Goal: Transaction & Acquisition: Purchase product/service

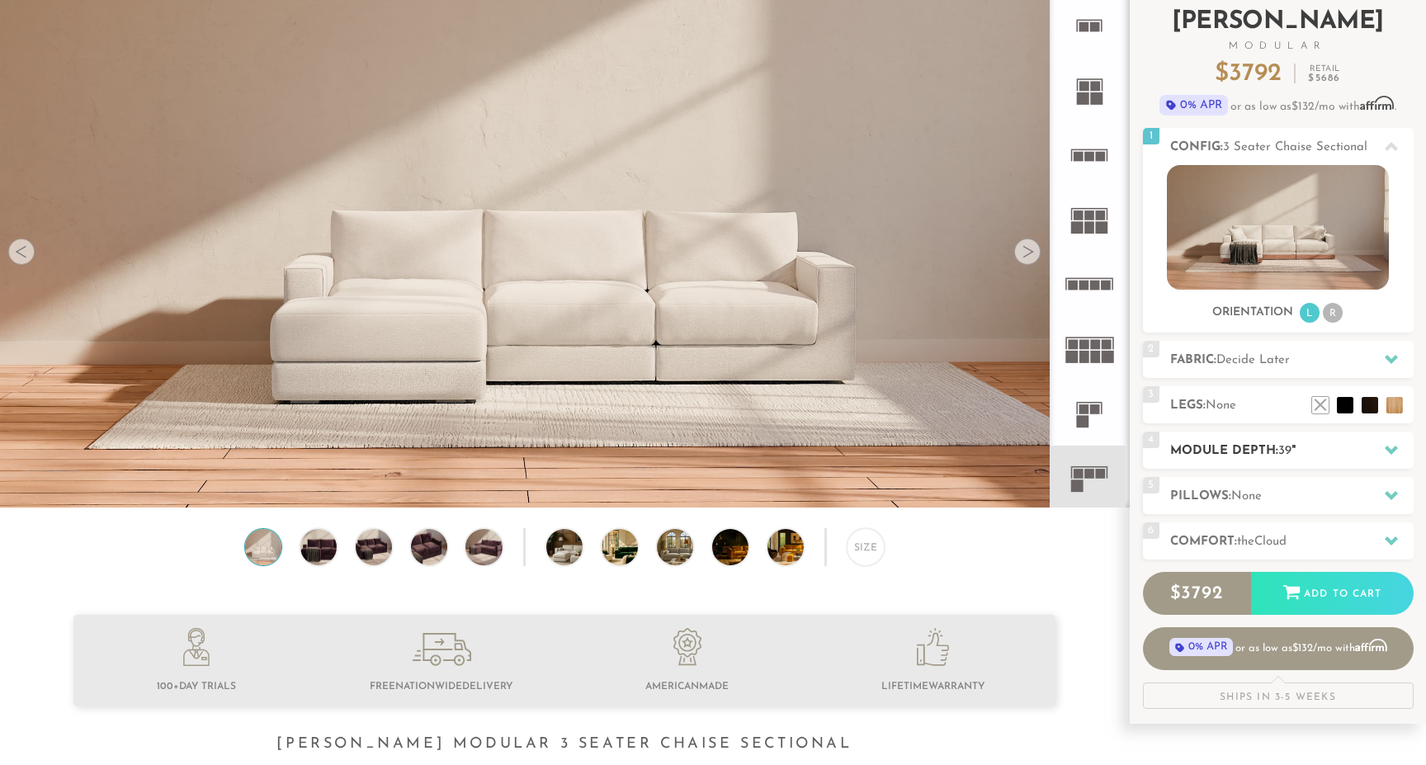
scroll to position [107, 0]
click at [865, 545] on div "Size" at bounding box center [866, 546] width 38 height 38
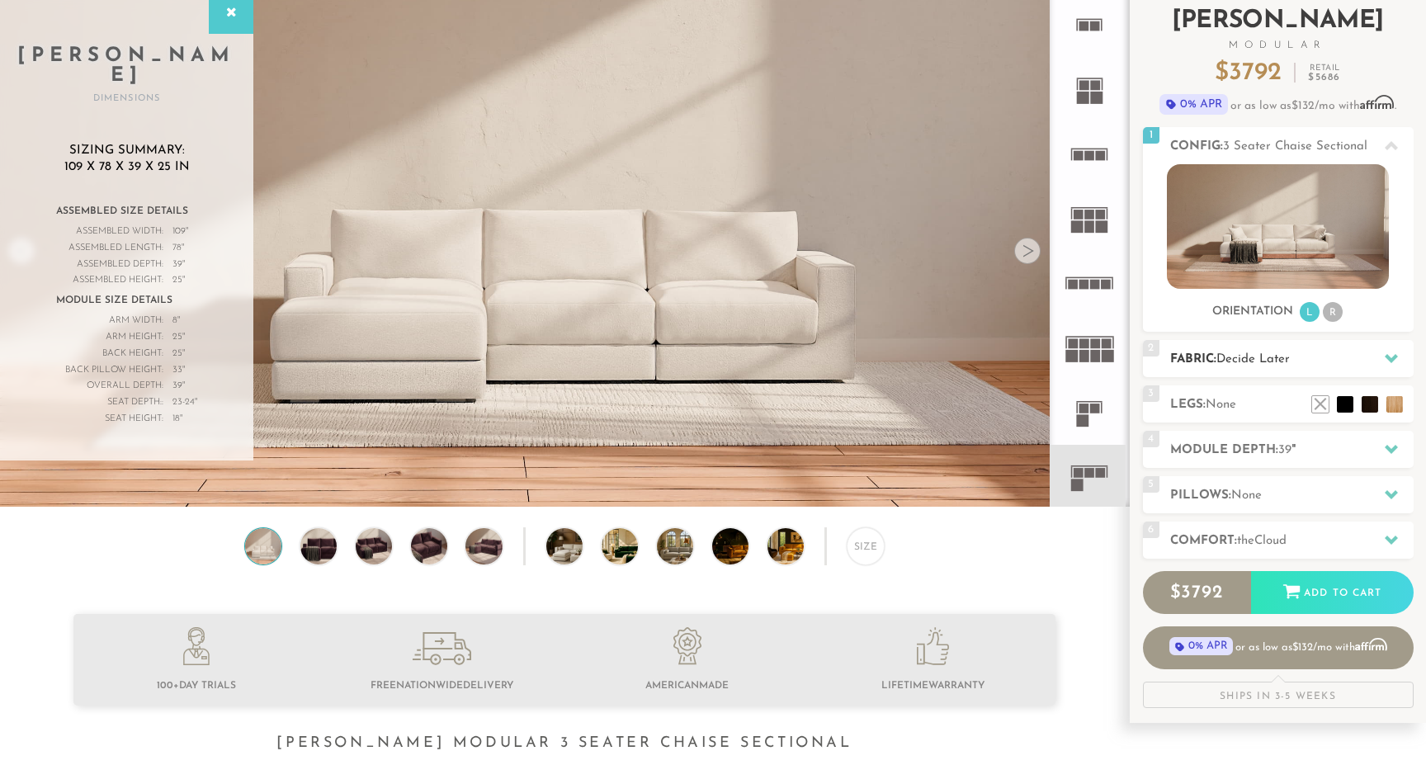
click at [1394, 358] on icon at bounding box center [1391, 357] width 13 height 13
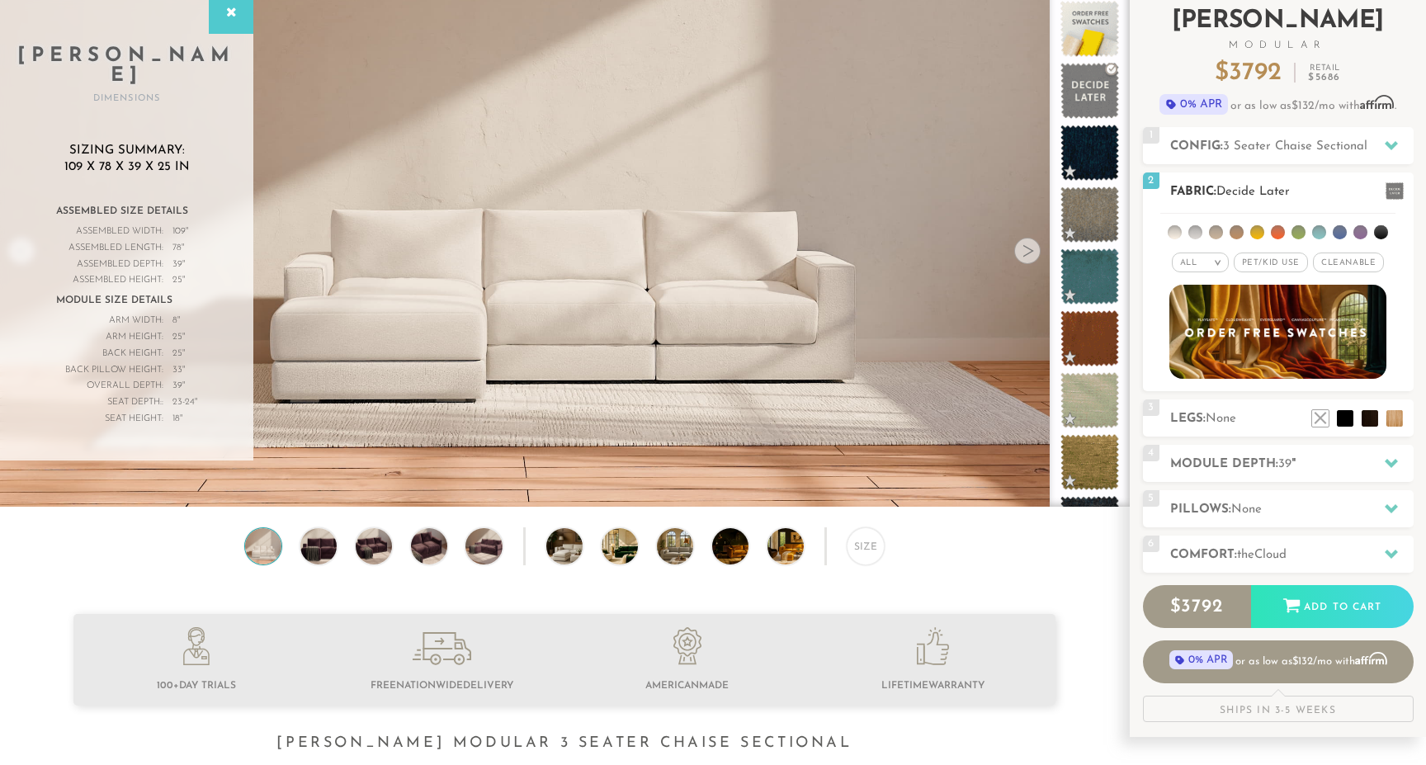
click at [1215, 262] on em ">" at bounding box center [1217, 262] width 12 height 8
click at [1278, 235] on li at bounding box center [1278, 232] width 14 height 14
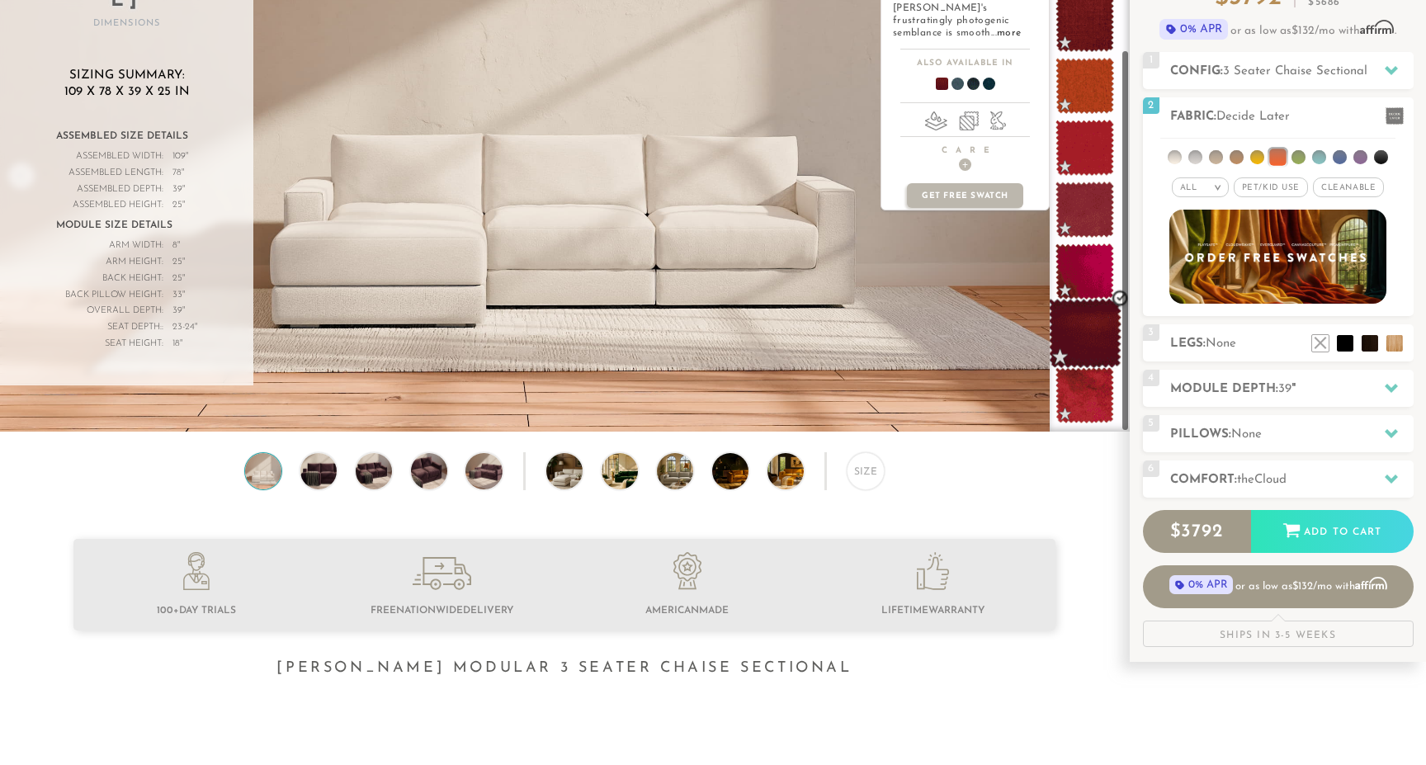
scroll to position [177, 0]
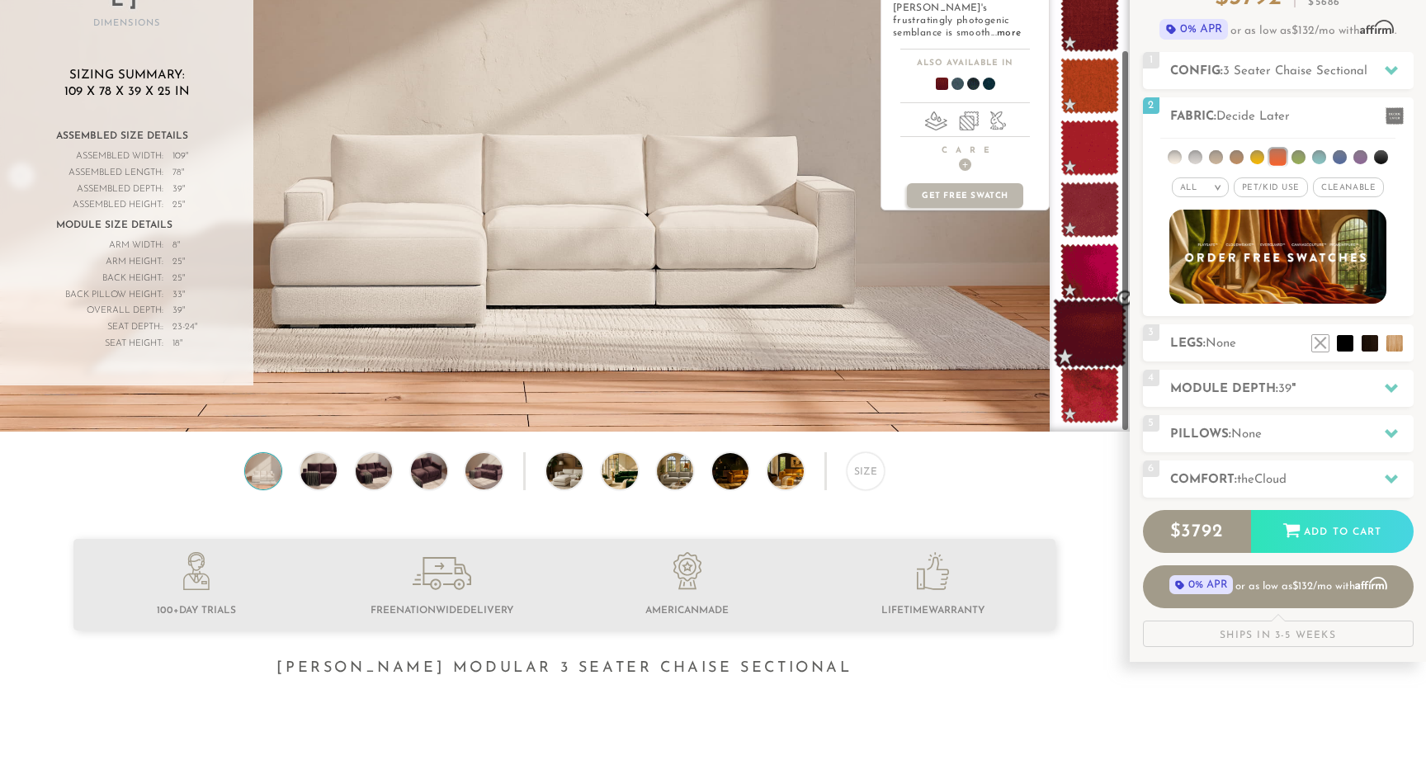
click at [1088, 321] on span at bounding box center [1089, 334] width 73 height 70
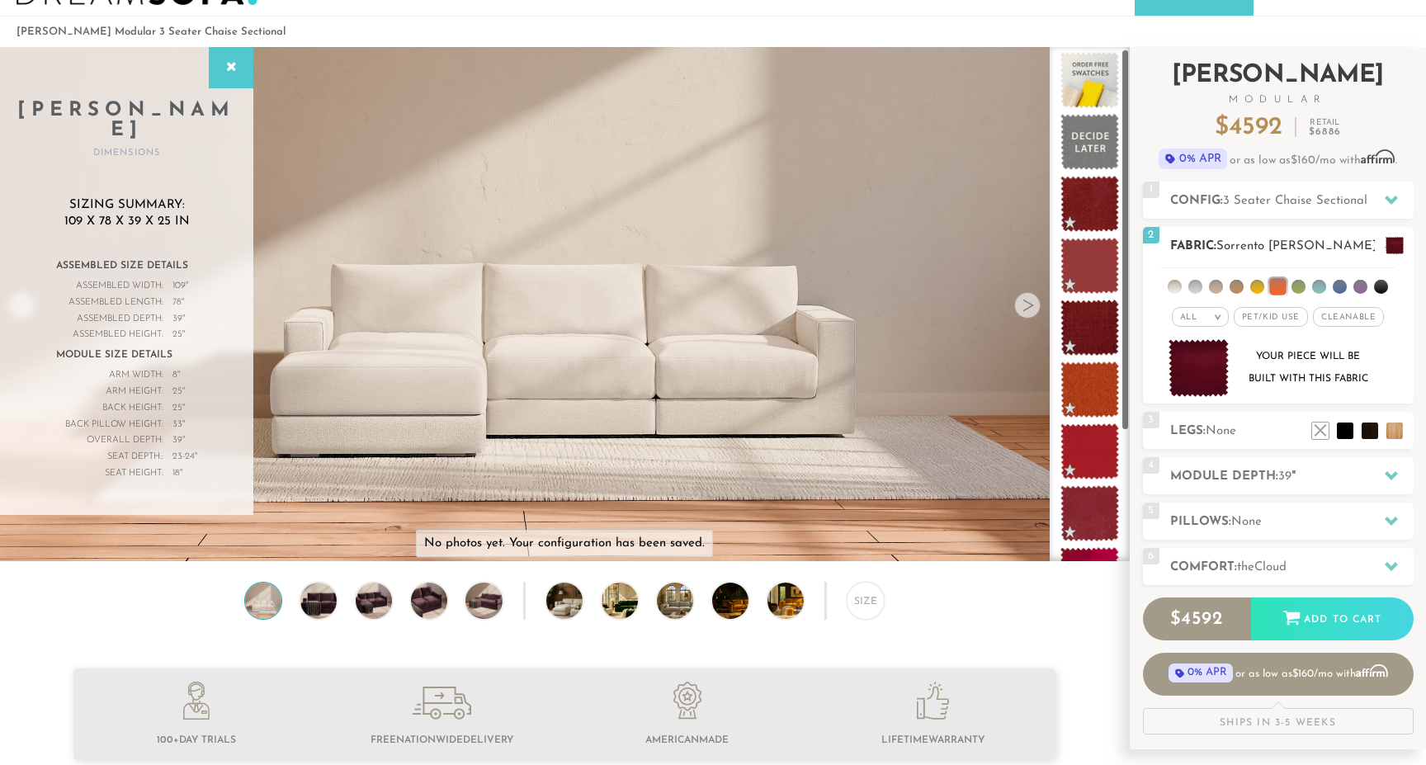
scroll to position [43, 0]
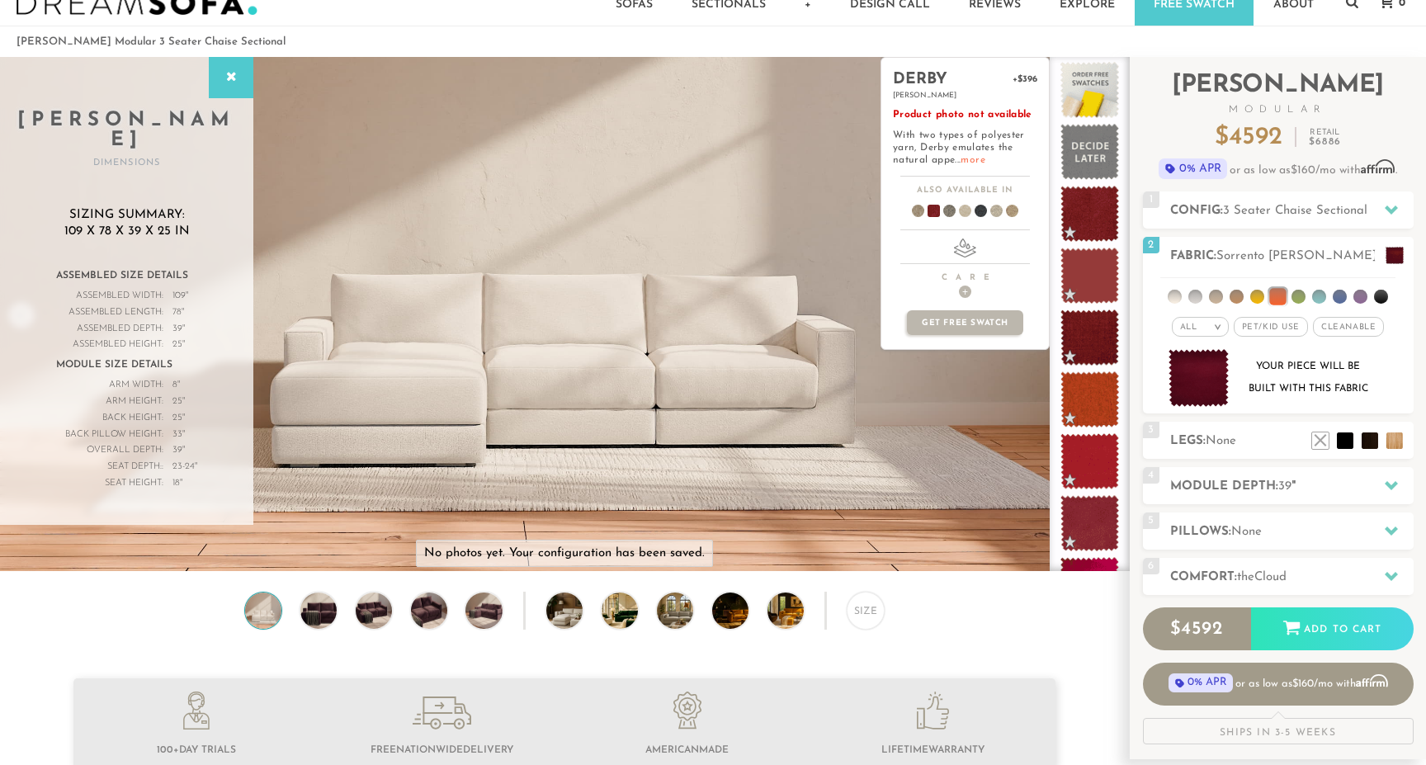
click at [971, 159] on link "more" at bounding box center [972, 160] width 24 height 10
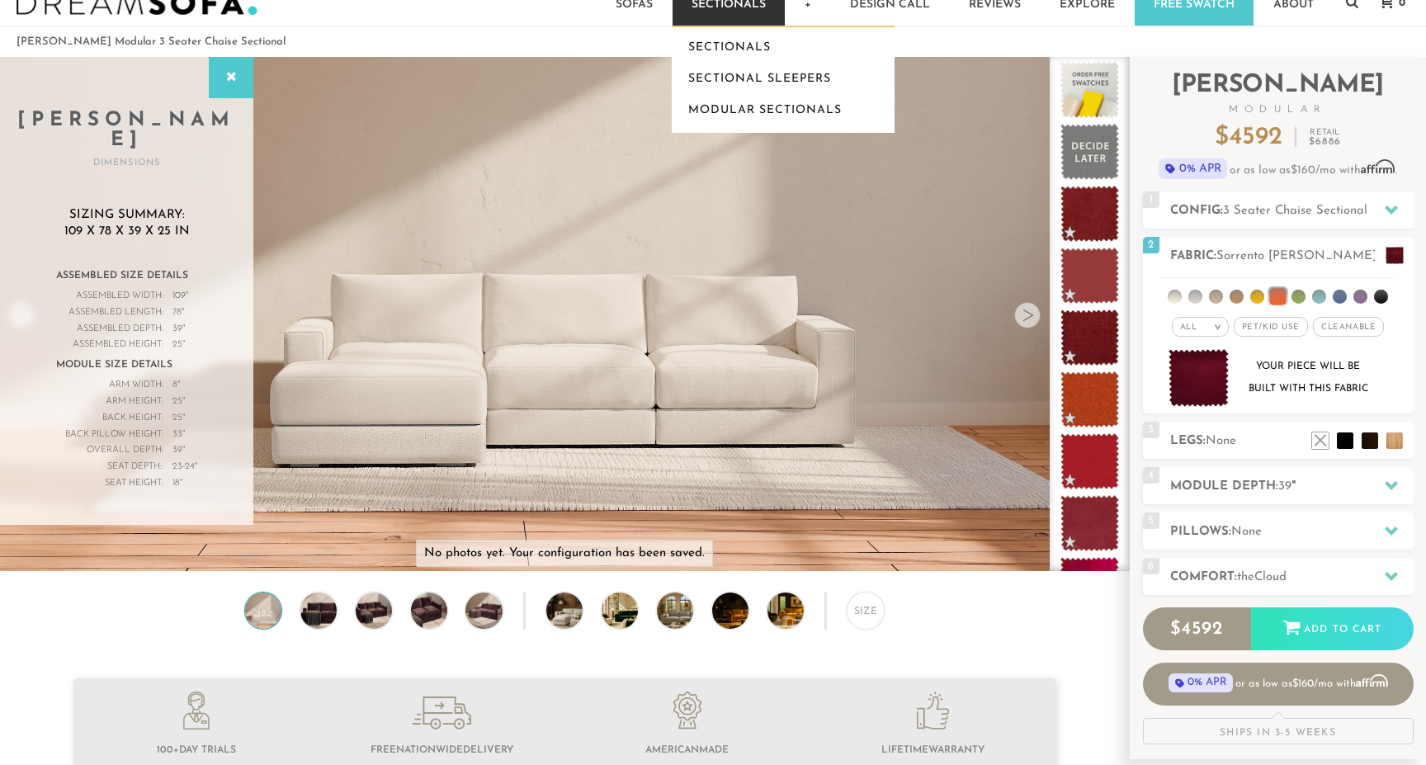
scroll to position [0, 0]
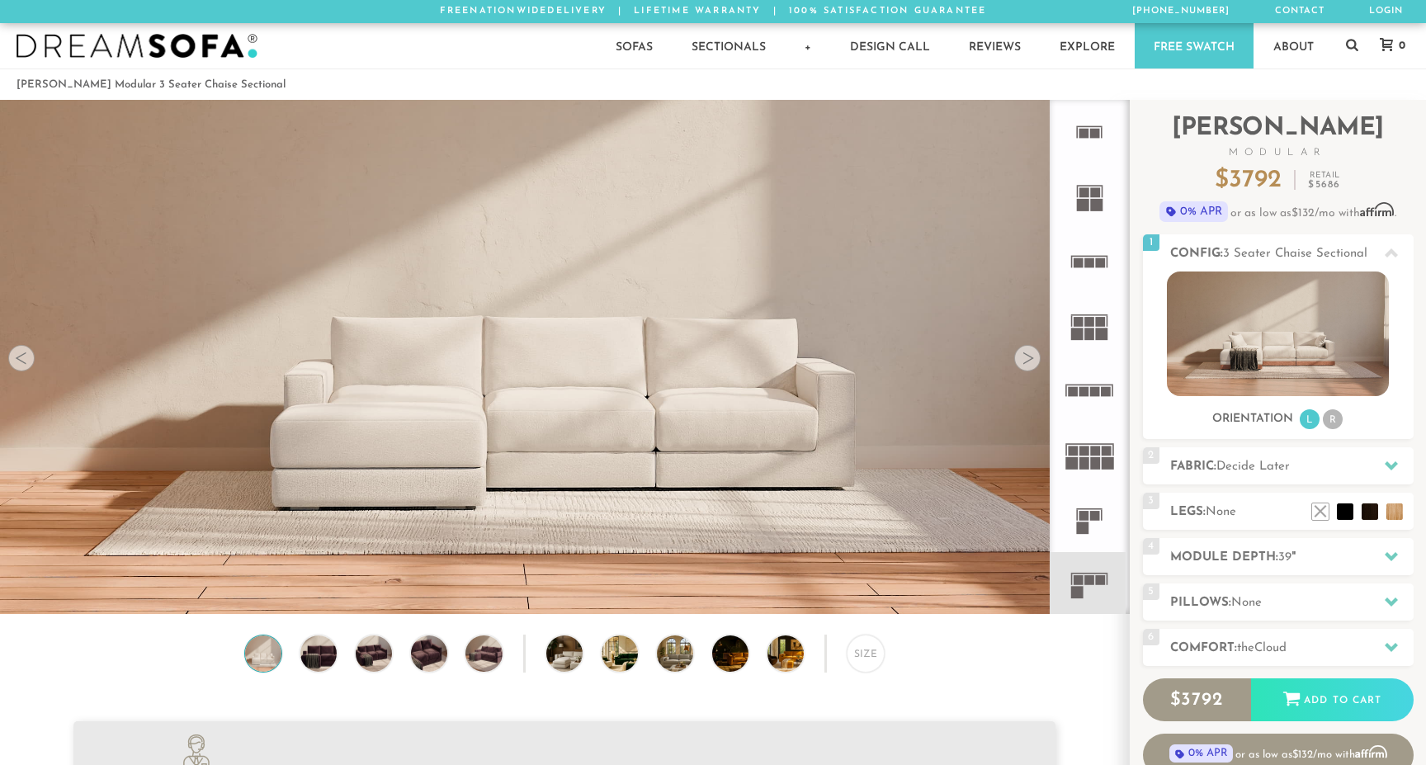
scroll to position [18839, 1426]
click at [1026, 360] on div at bounding box center [1027, 358] width 26 height 26
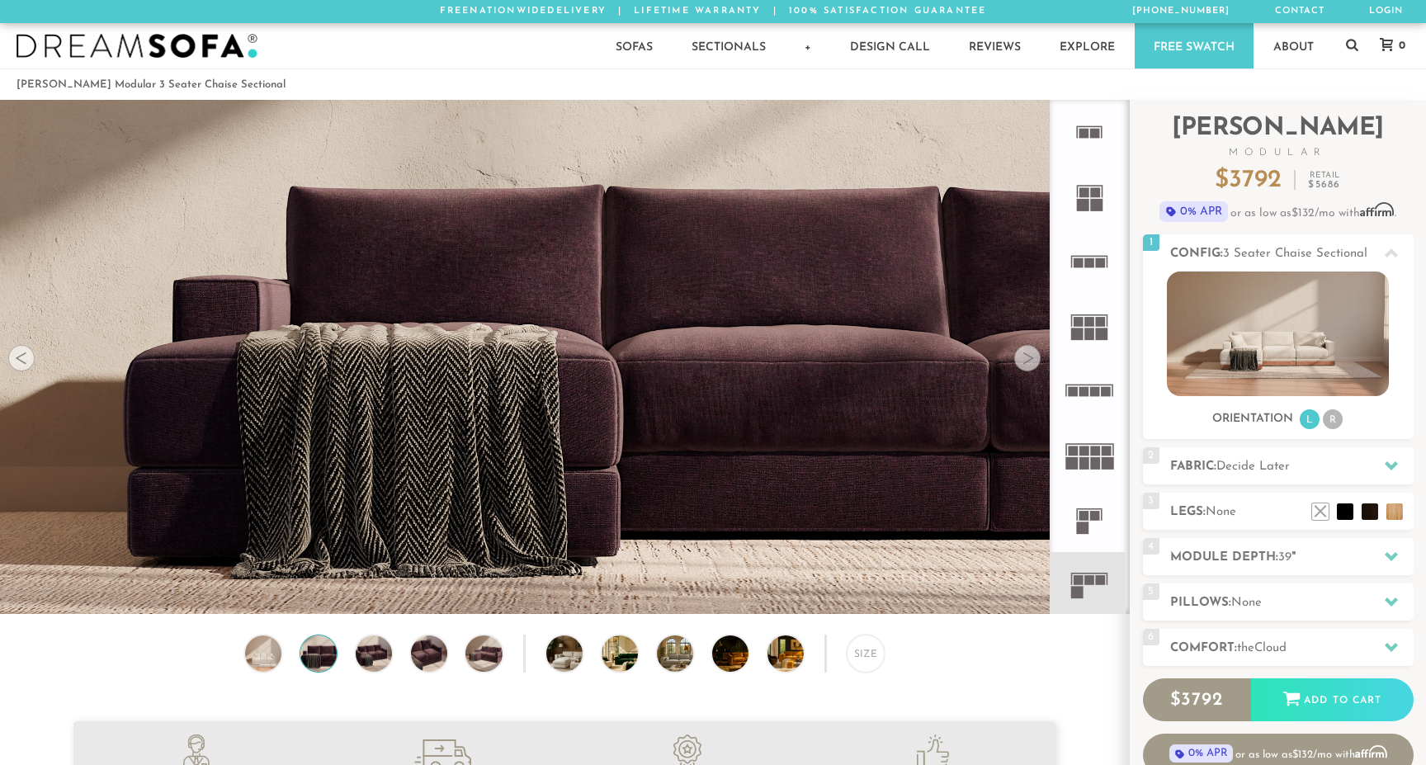
click at [1028, 363] on div at bounding box center [1027, 358] width 26 height 26
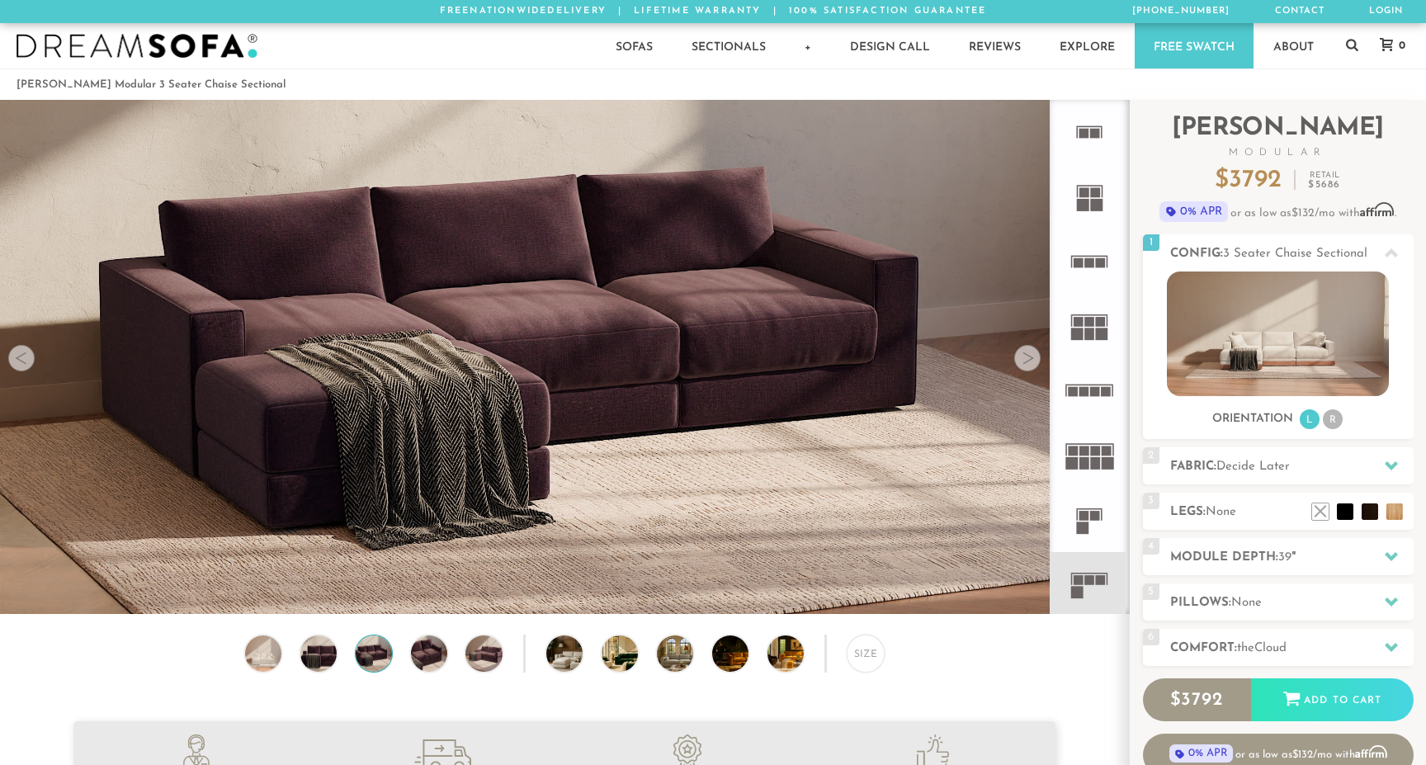
click at [1028, 363] on div at bounding box center [1027, 358] width 26 height 26
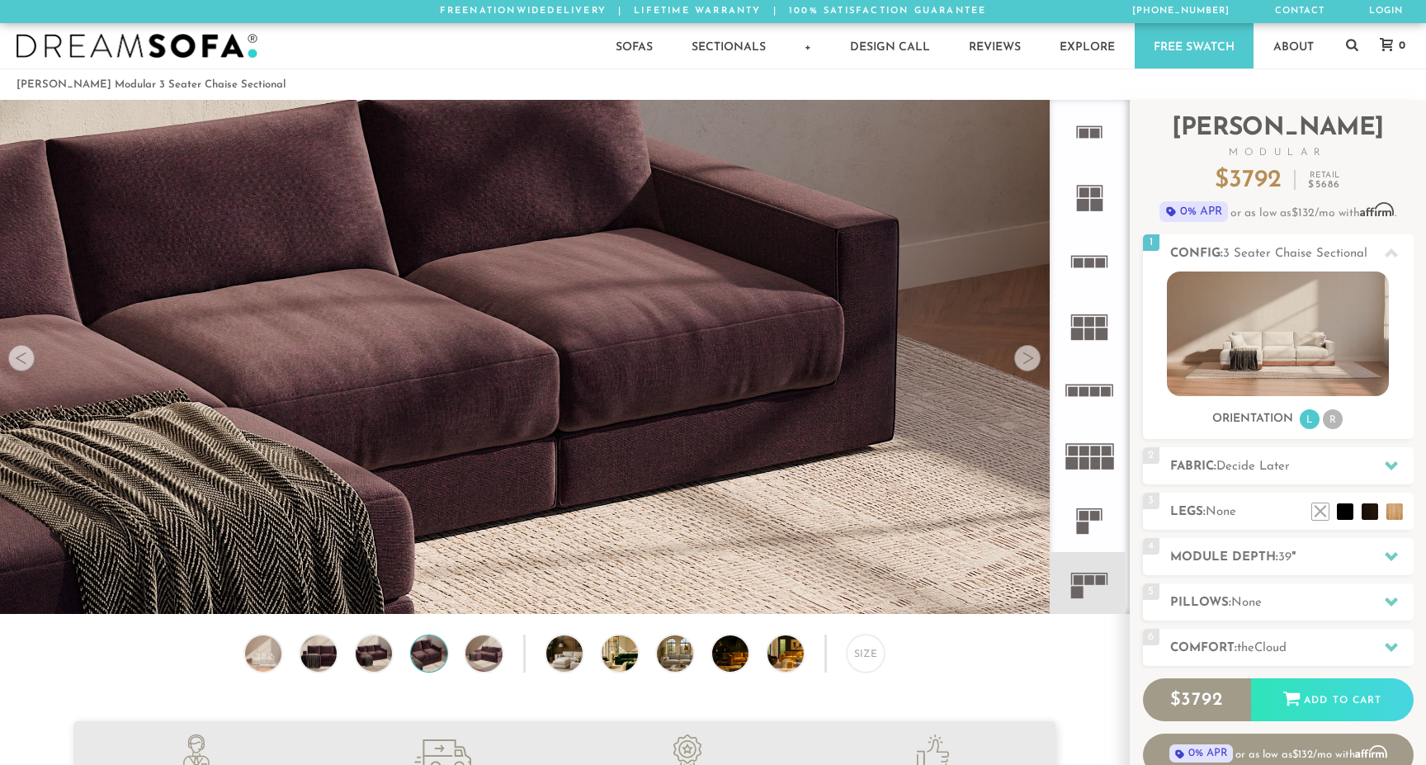
click at [1028, 363] on div at bounding box center [1027, 358] width 26 height 26
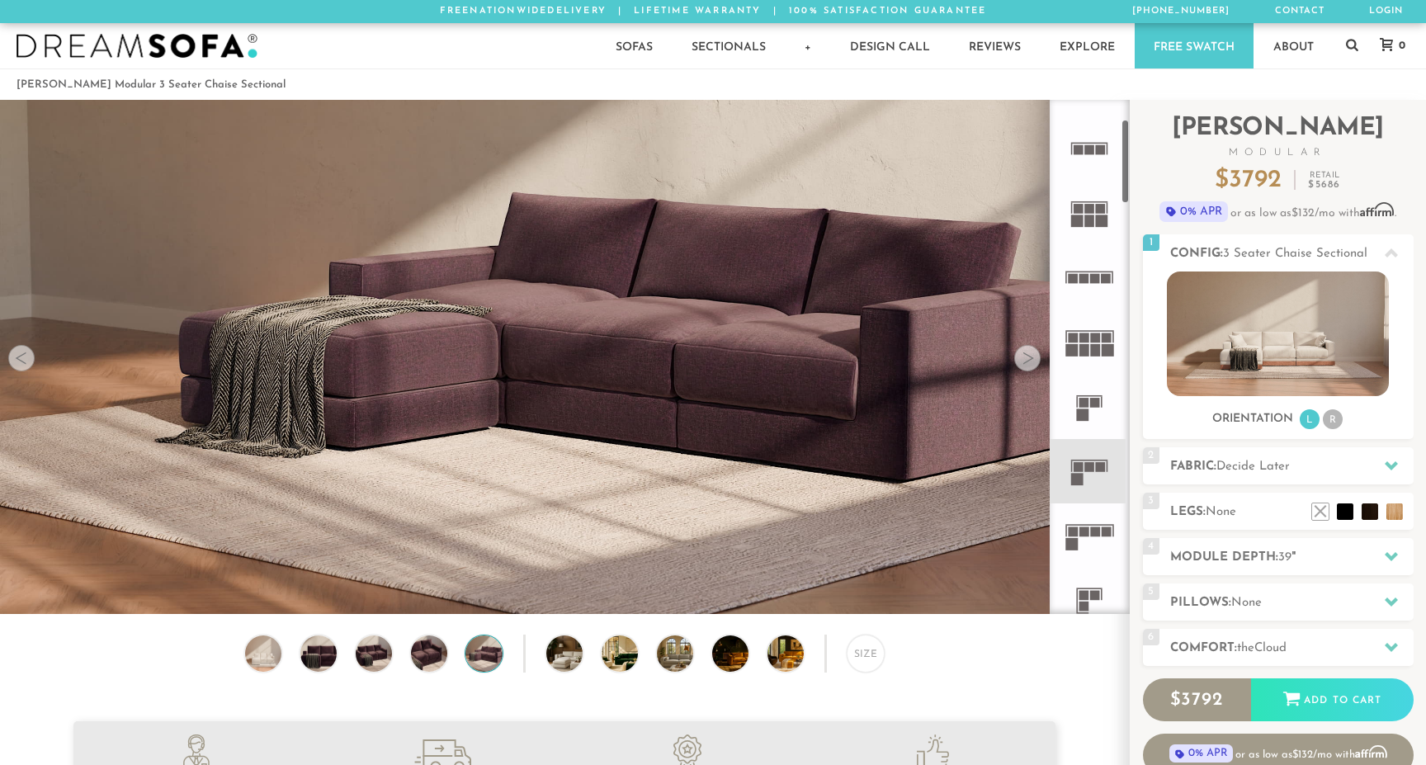
scroll to position [143, 0]
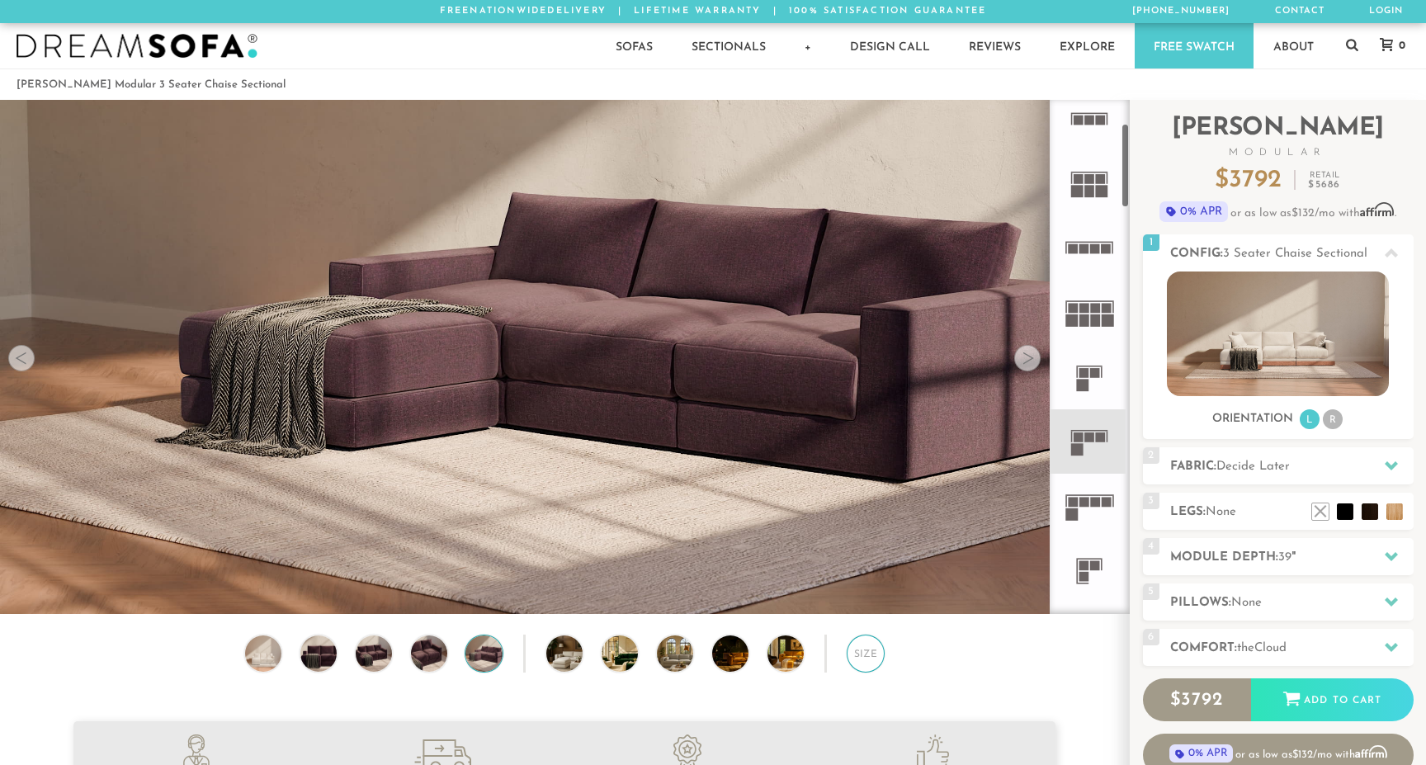
click at [864, 658] on div "Size" at bounding box center [866, 653] width 38 height 38
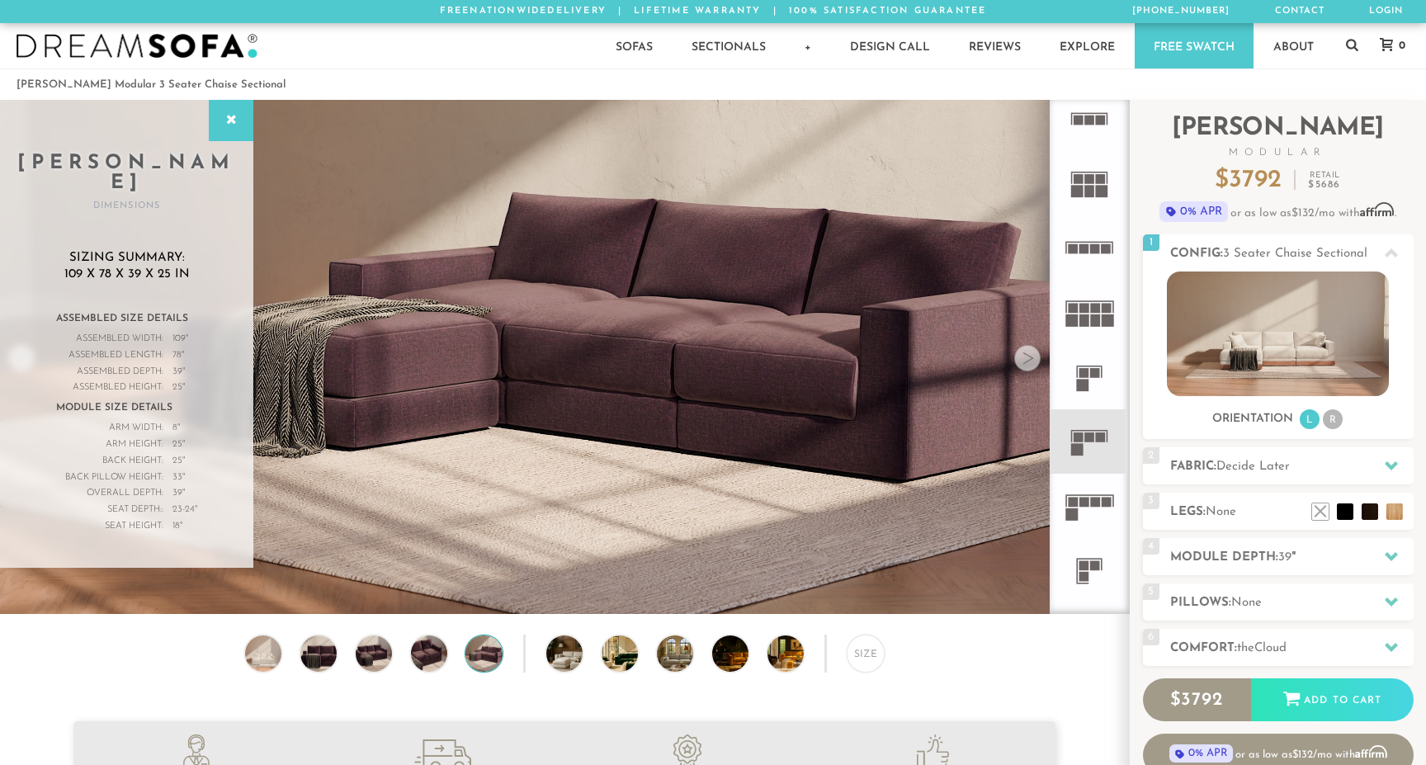
click at [1027, 366] on div at bounding box center [1027, 358] width 26 height 26
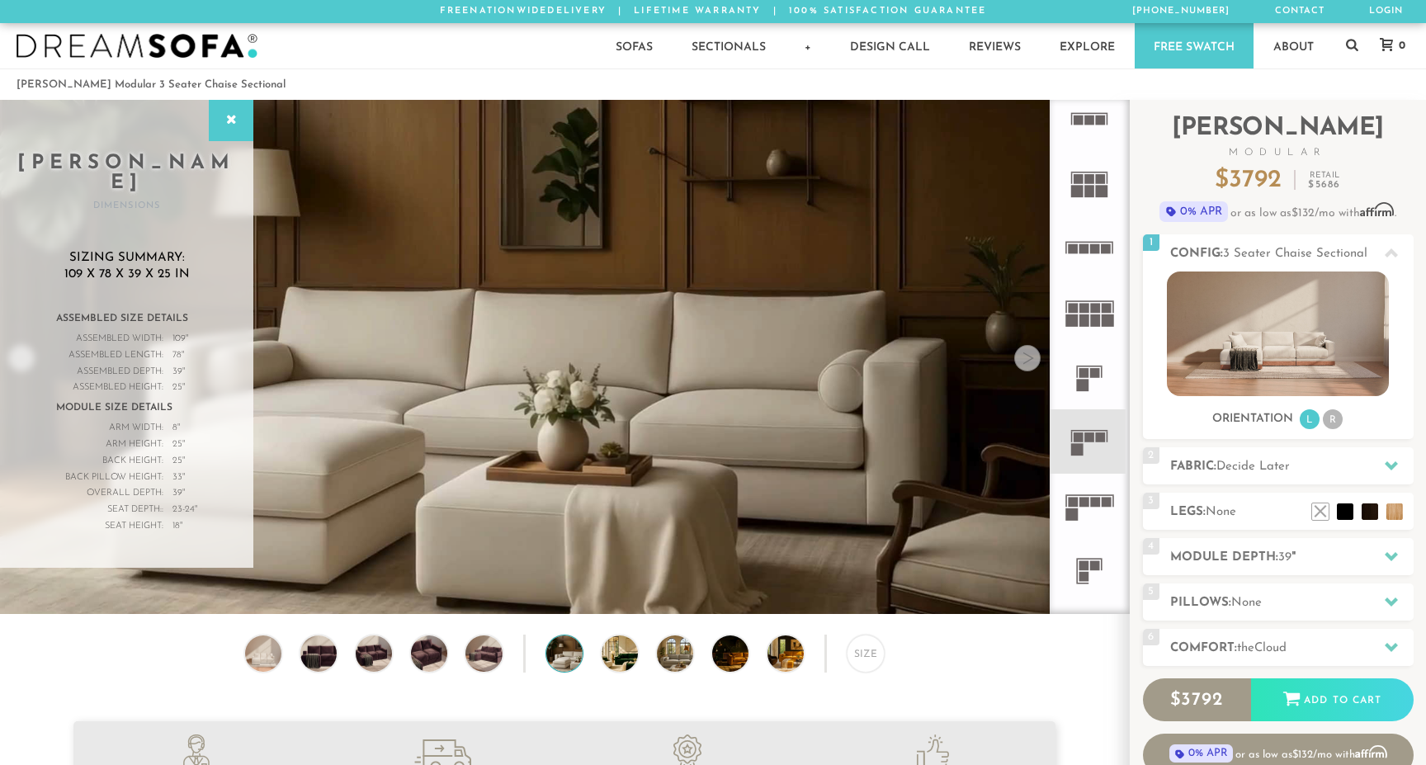
click at [1027, 366] on div at bounding box center [1027, 358] width 26 height 26
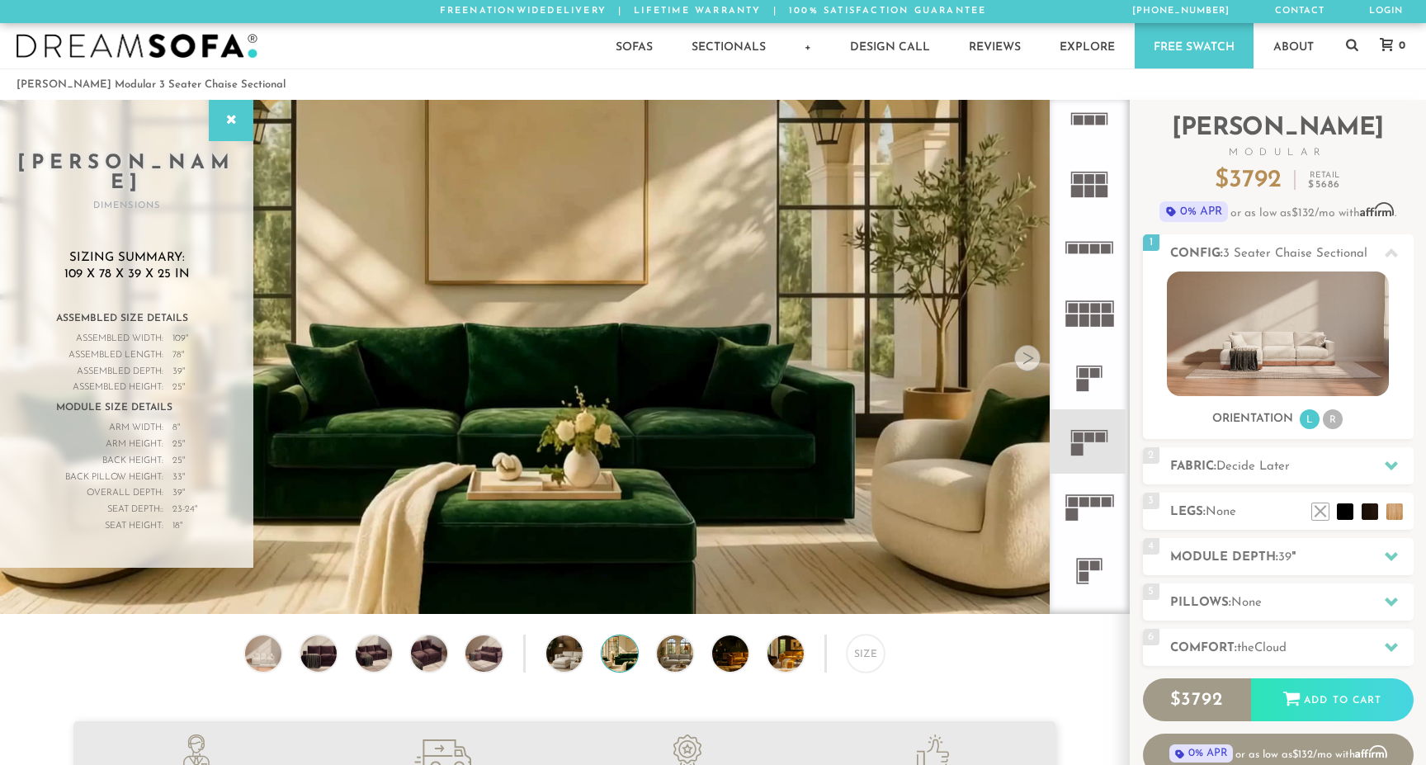
click at [1027, 366] on div at bounding box center [1027, 358] width 26 height 26
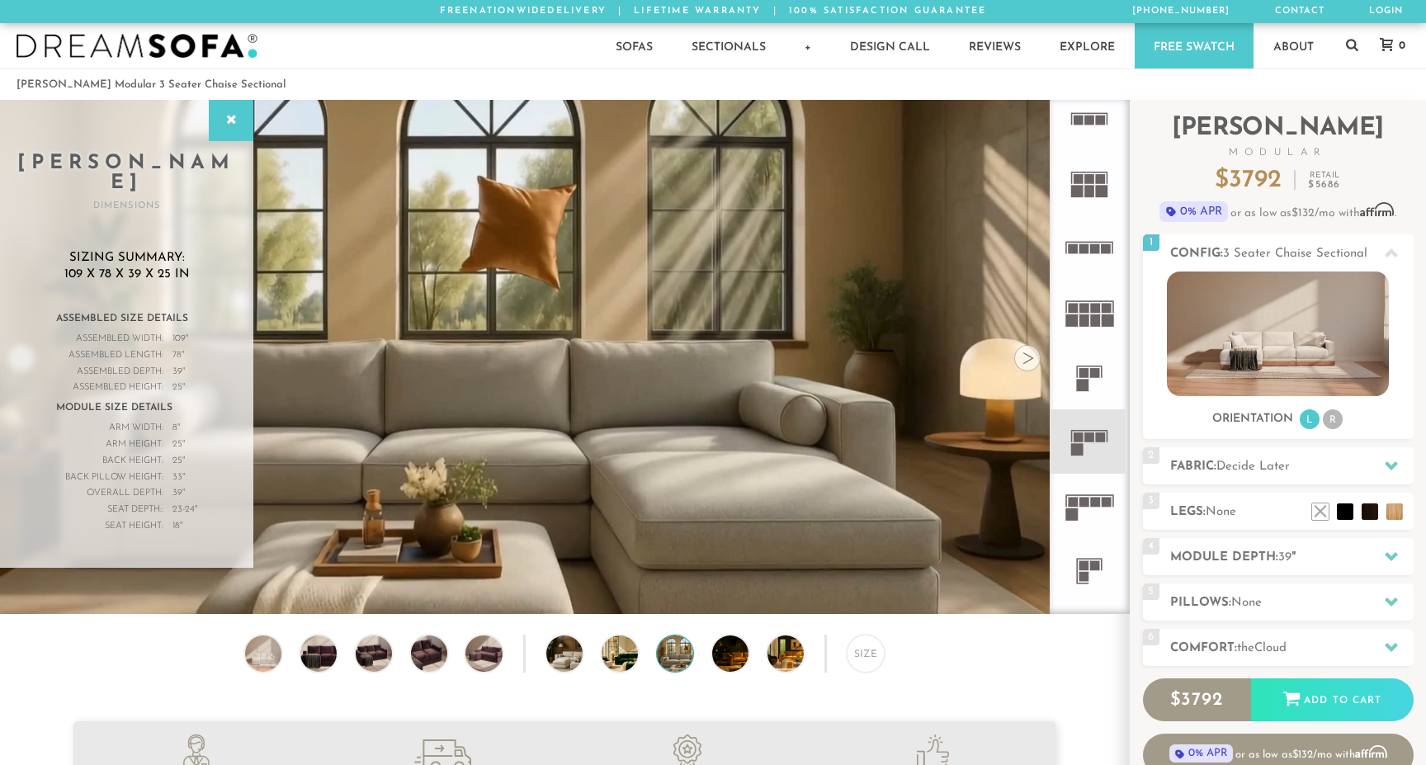
click at [1027, 366] on div at bounding box center [1027, 358] width 26 height 26
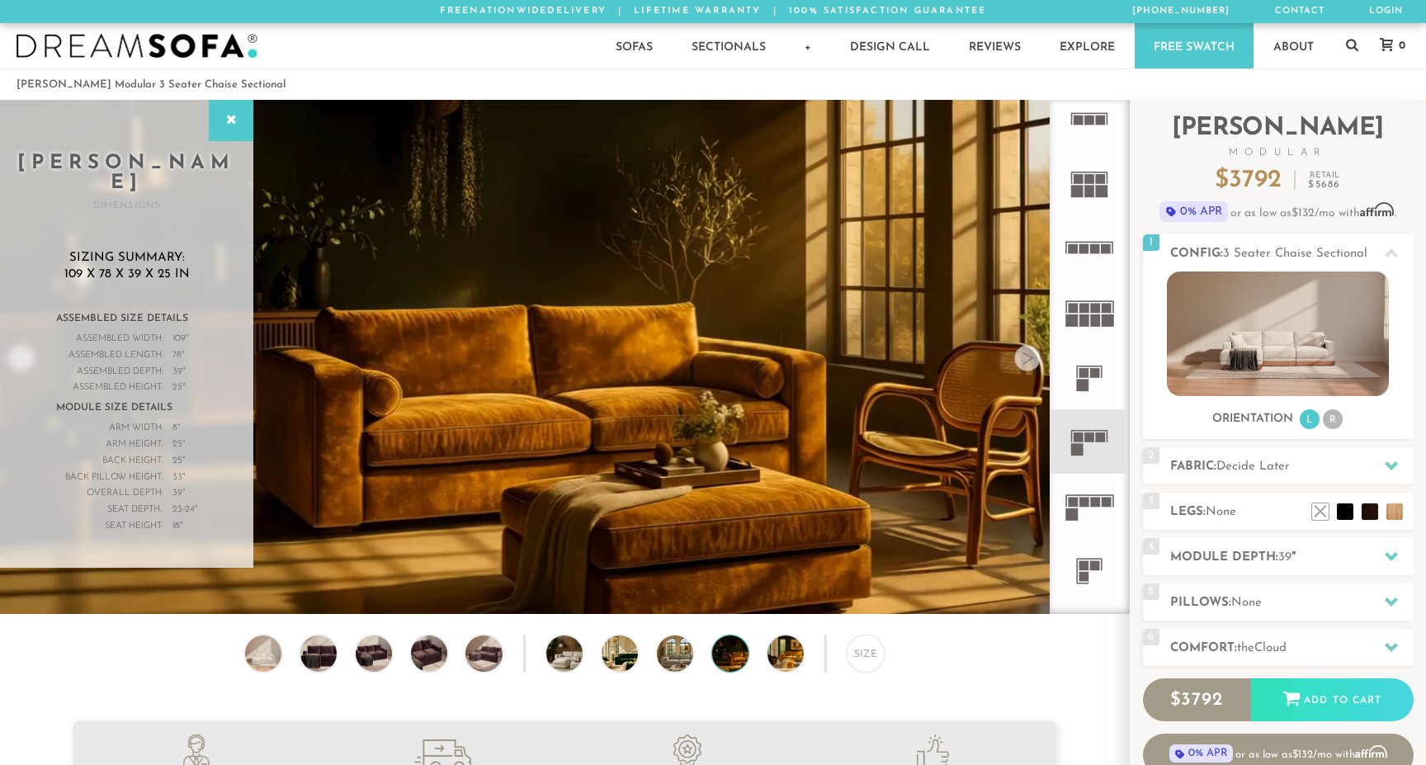
click at [1027, 366] on div at bounding box center [1027, 358] width 26 height 26
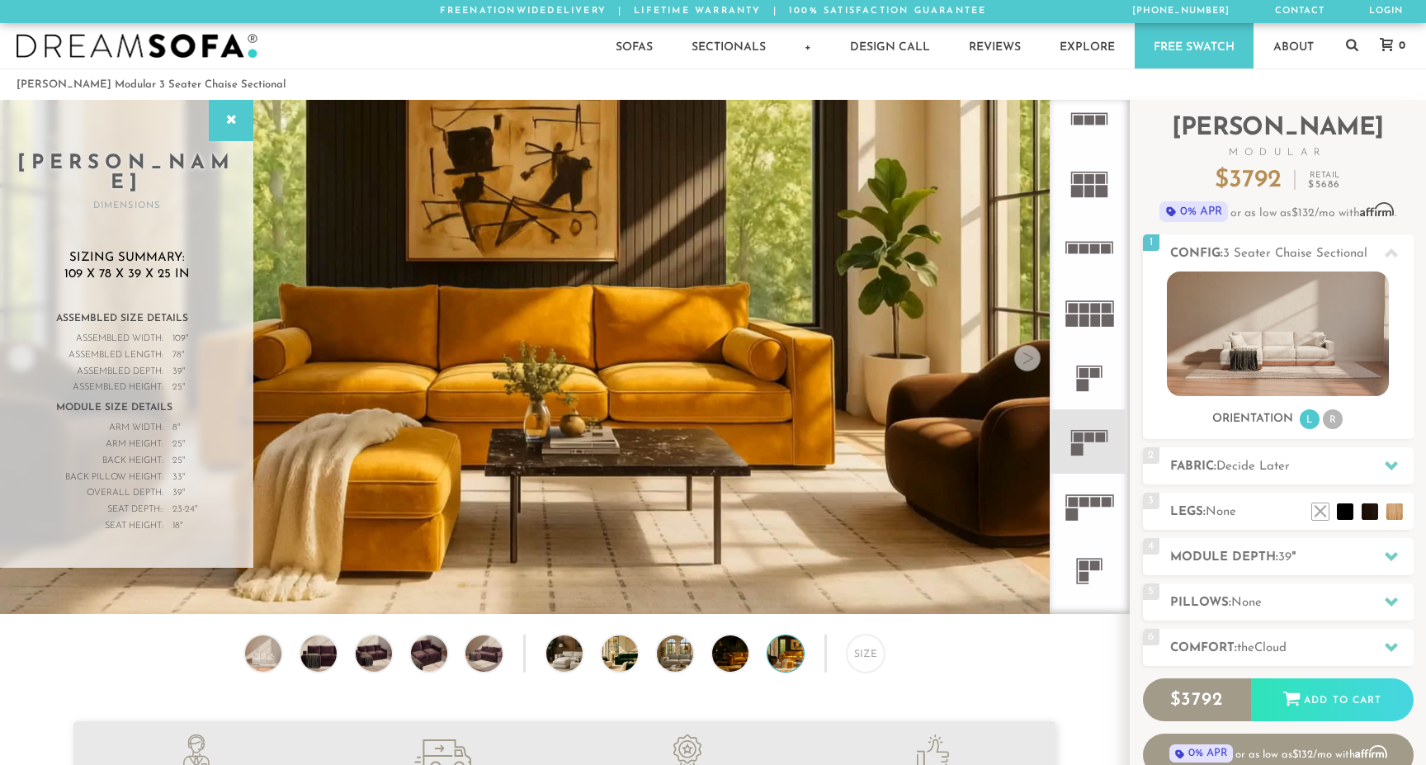
click at [1027, 366] on div at bounding box center [1027, 358] width 26 height 26
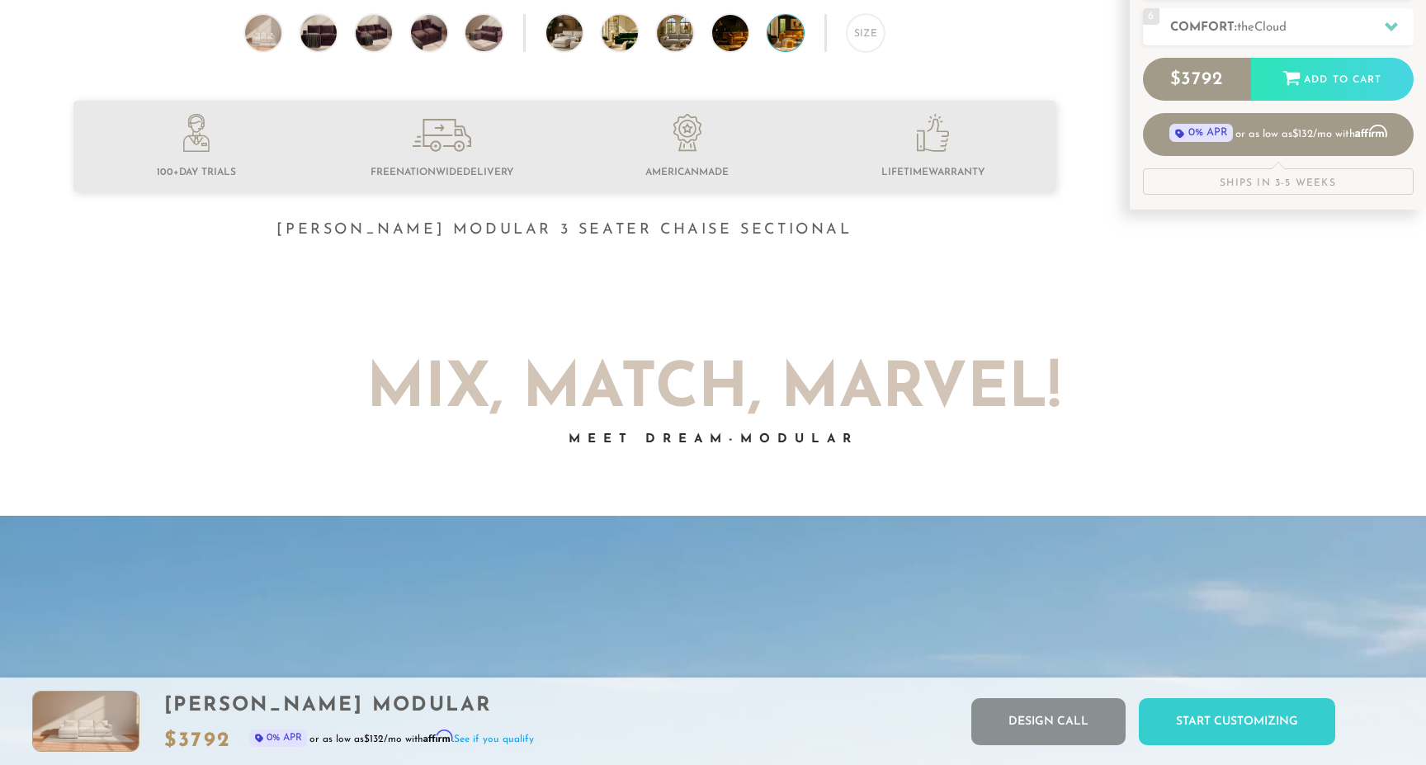
scroll to position [0, 0]
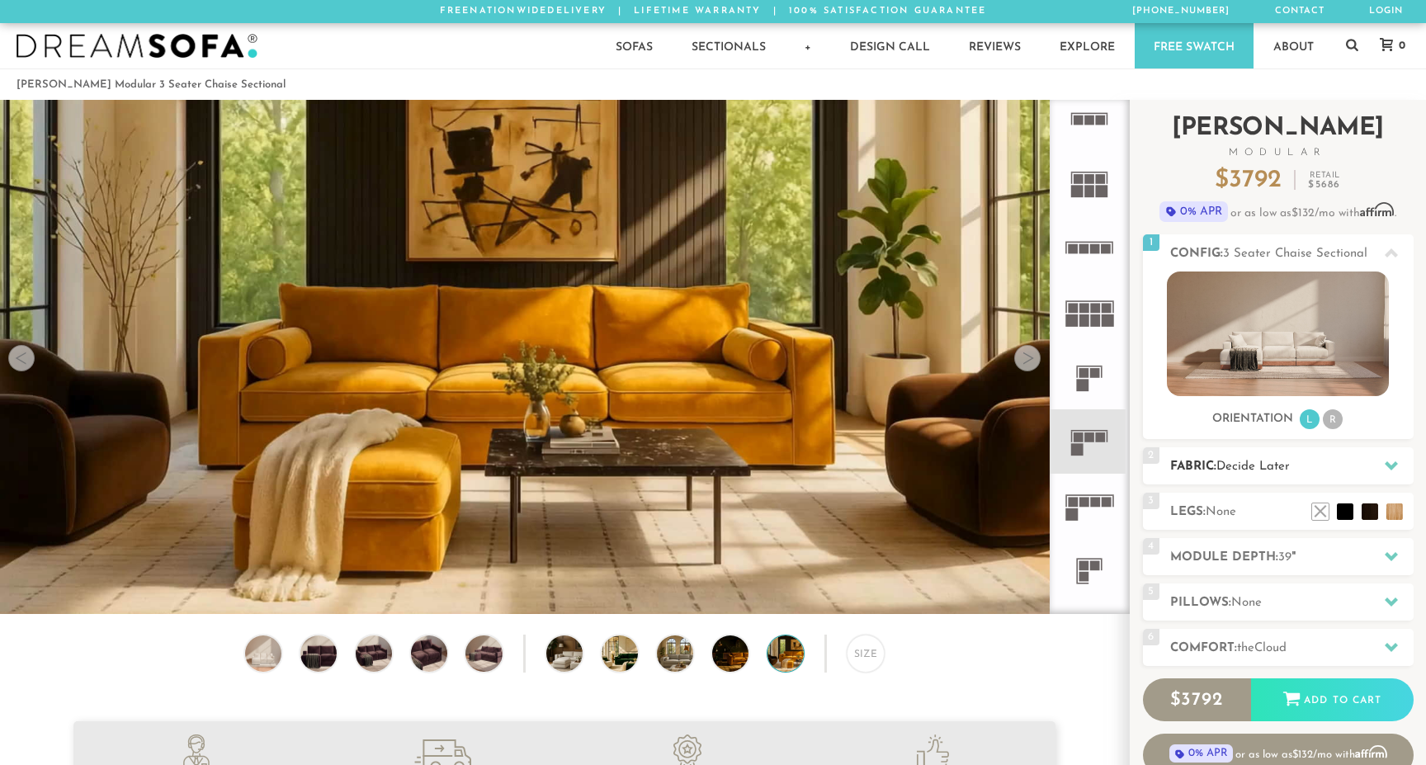
click at [1390, 467] on icon at bounding box center [1391, 465] width 13 height 9
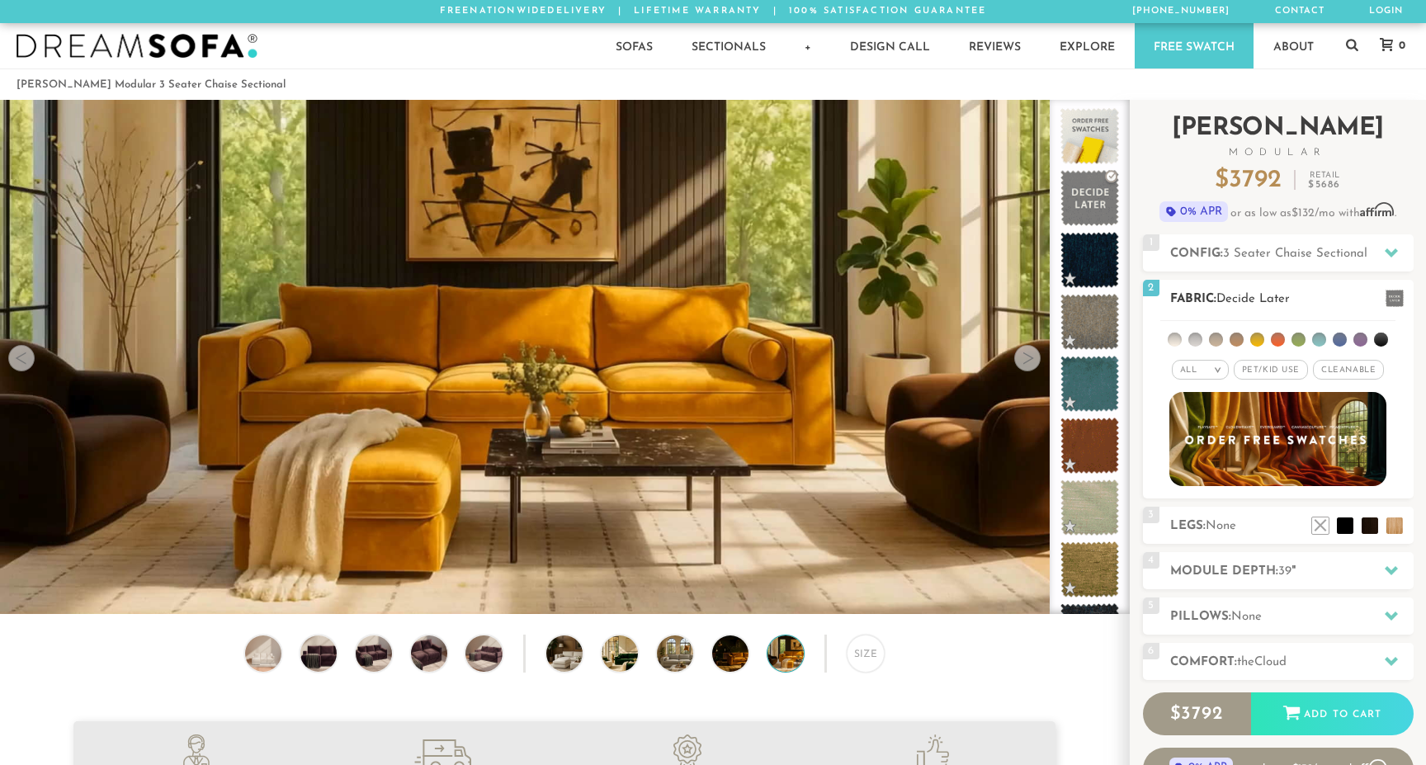
click at [1279, 341] on li at bounding box center [1278, 340] width 14 height 14
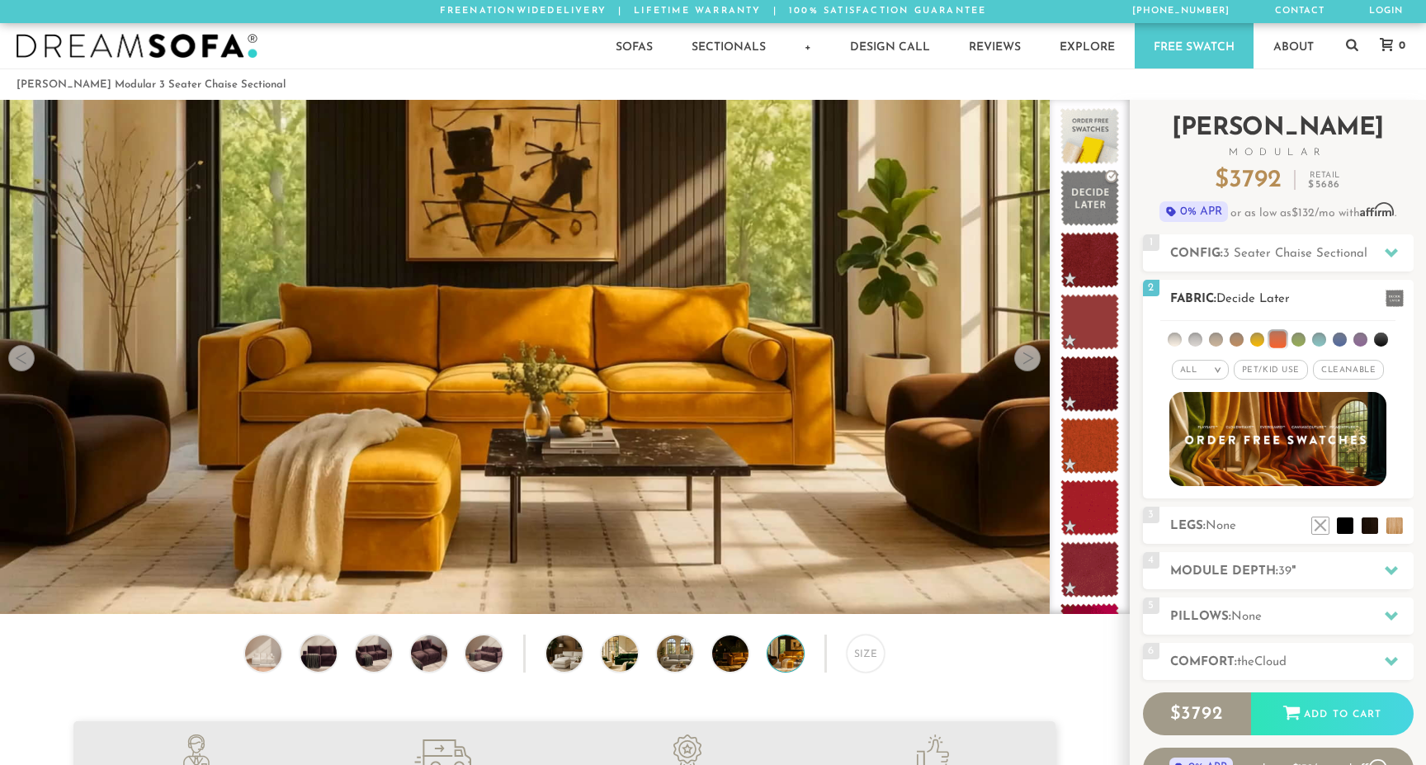
click at [1299, 338] on li at bounding box center [1298, 340] width 14 height 14
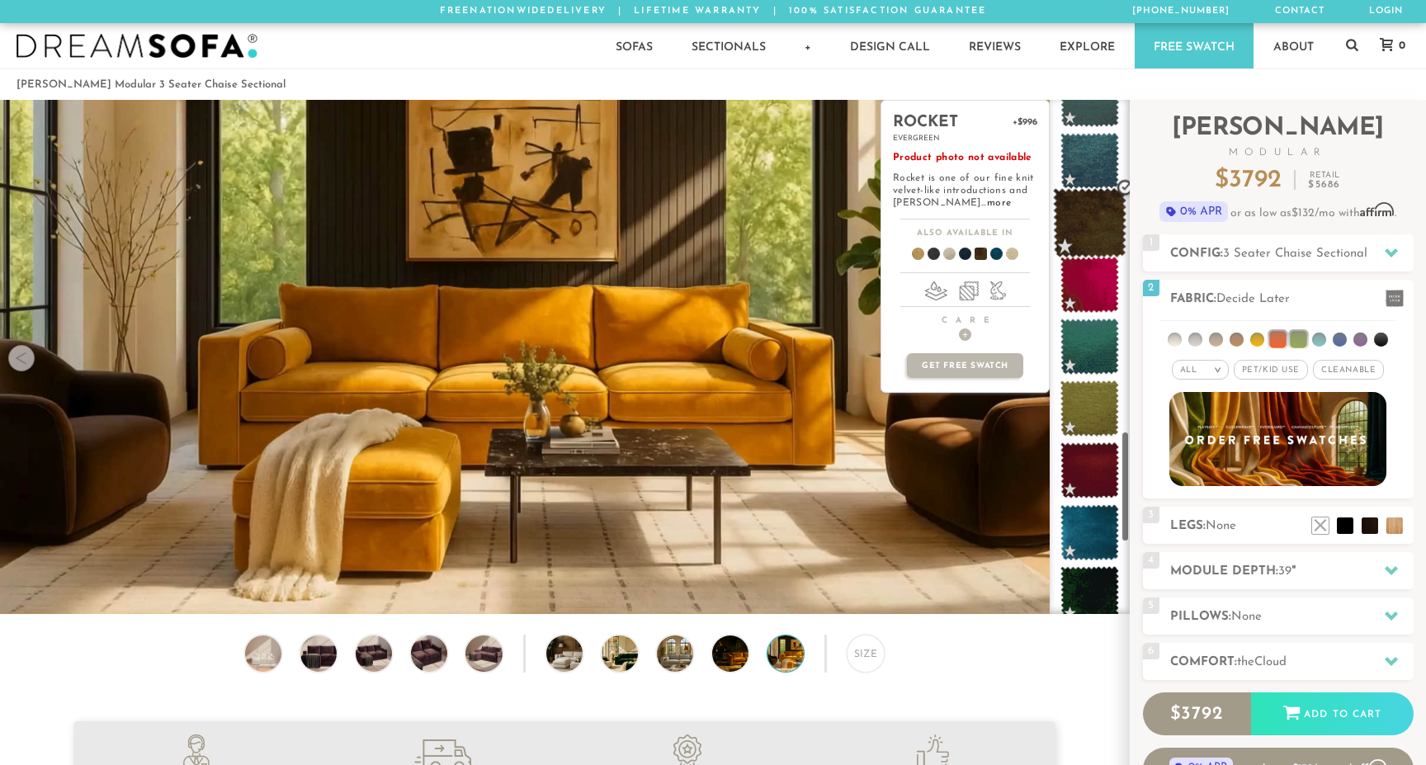
scroll to position [1527, 0]
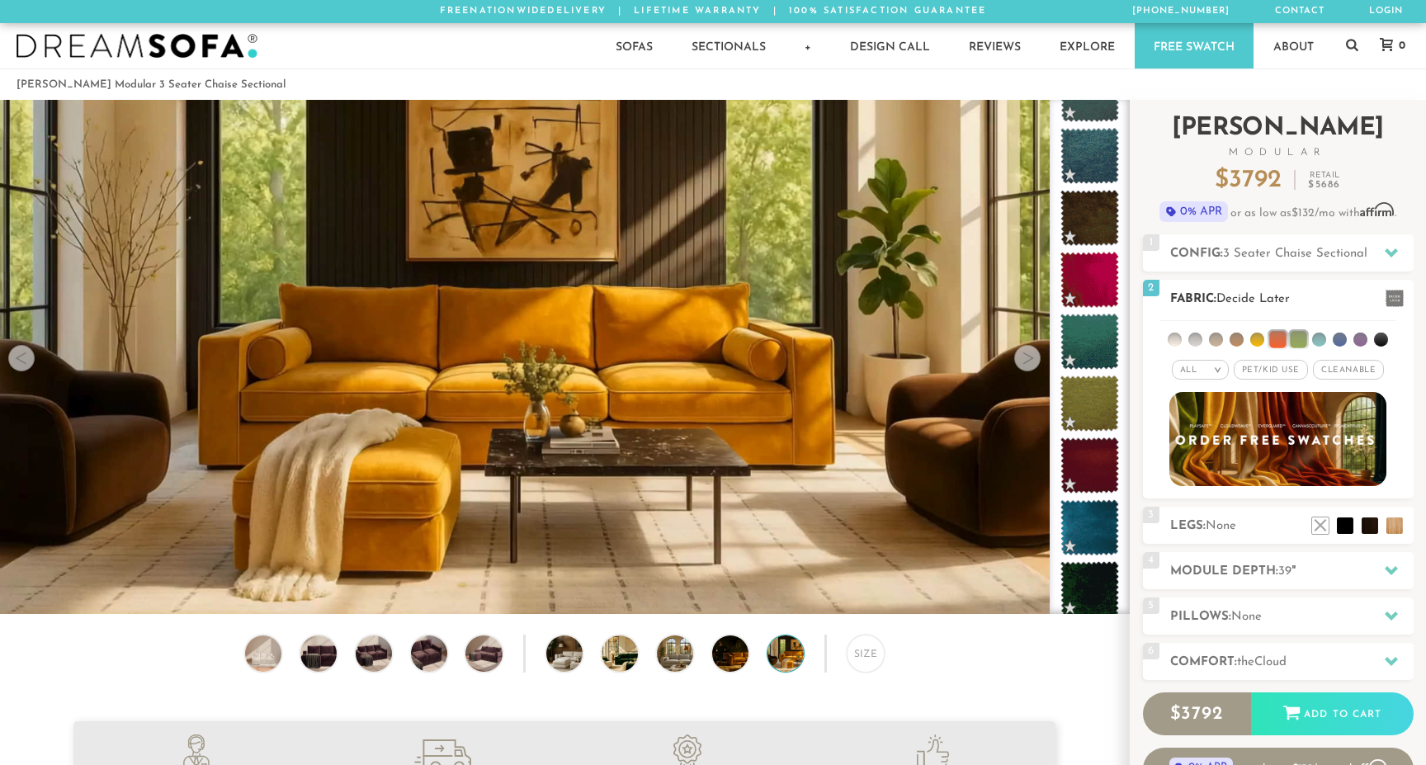
click at [1270, 450] on img at bounding box center [1277, 439] width 238 height 104
